Goal: Find specific page/section: Find specific page/section

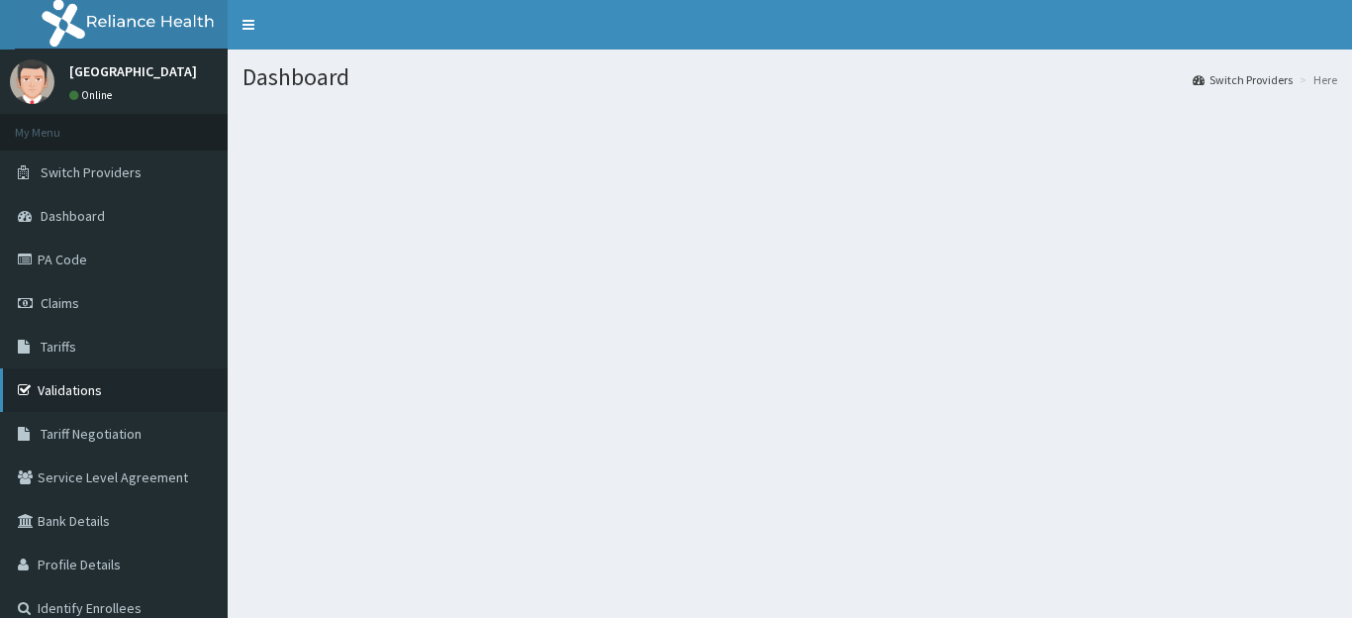
click at [117, 381] on link "Validations" at bounding box center [114, 390] width 228 height 44
